Goal: Task Accomplishment & Management: Complete application form

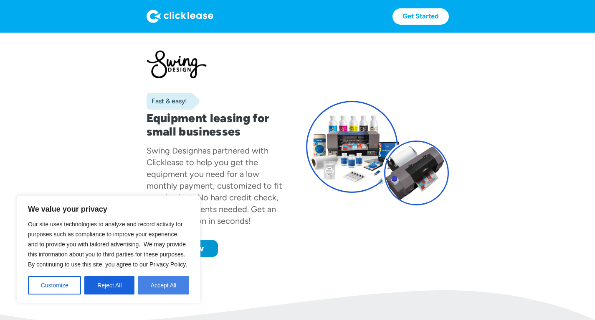
click at [167, 282] on button "Accept All" at bounding box center [163, 285] width 51 height 18
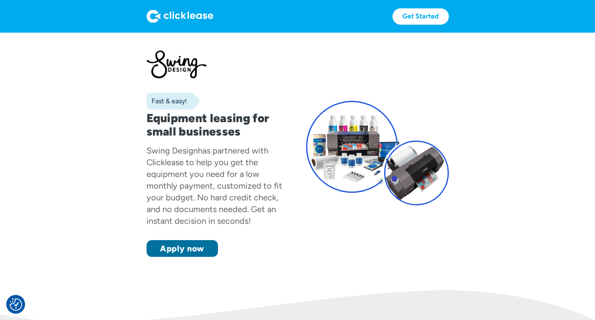
click at [168, 257] on link "Apply now" at bounding box center [182, 248] width 71 height 17
